Goal: Information Seeking & Learning: Compare options

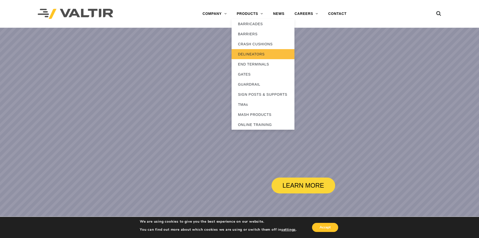
click at [255, 52] on link "DELINEATORS" at bounding box center [263, 54] width 63 height 10
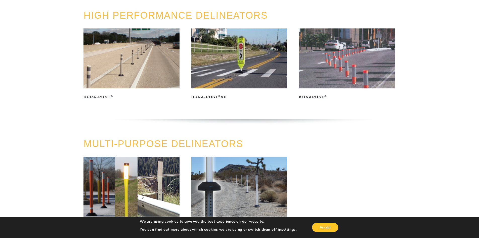
scroll to position [42, 0]
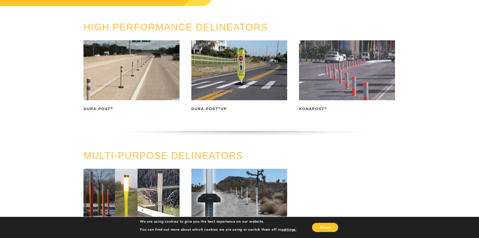
click at [148, 70] on img at bounding box center [131, 70] width 96 height 60
click at [328, 77] on img at bounding box center [347, 70] width 96 height 60
click at [229, 93] on img at bounding box center [239, 70] width 96 height 60
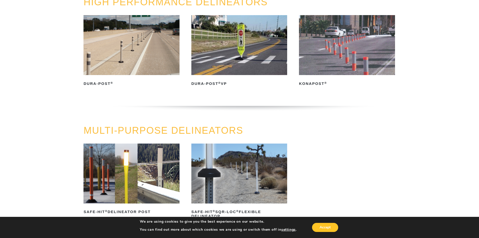
scroll to position [126, 0]
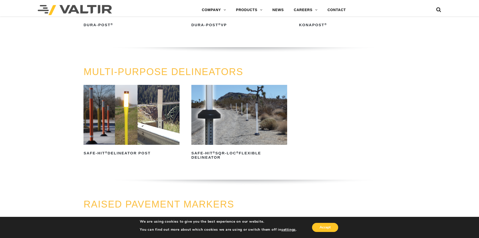
click at [150, 123] on img at bounding box center [131, 115] width 96 height 60
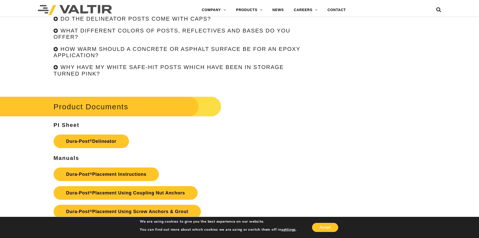
scroll to position [1257, 0]
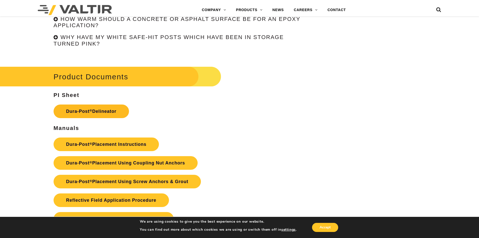
click at [121, 113] on link "Dura-Post ® Delineator" at bounding box center [91, 111] width 75 height 14
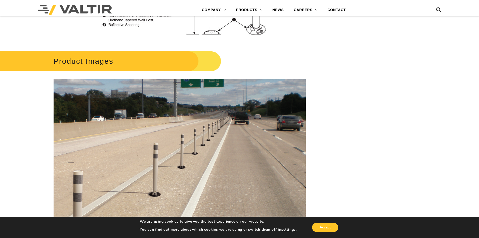
scroll to position [545, 0]
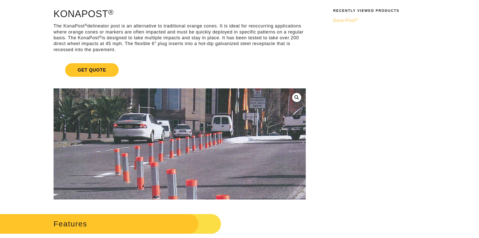
scroll to position [84, 0]
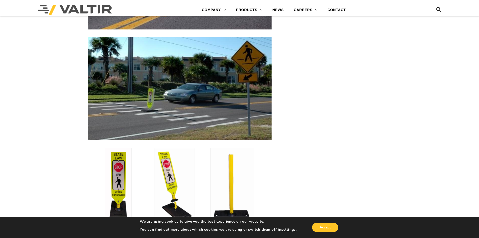
scroll to position [880, 0]
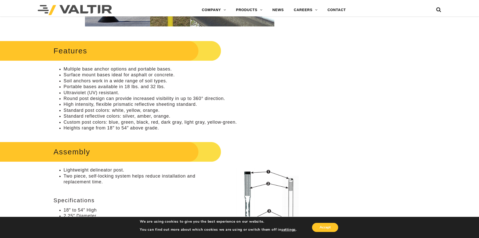
scroll to position [335, 0]
